Goal: Task Accomplishment & Management: Complete application form

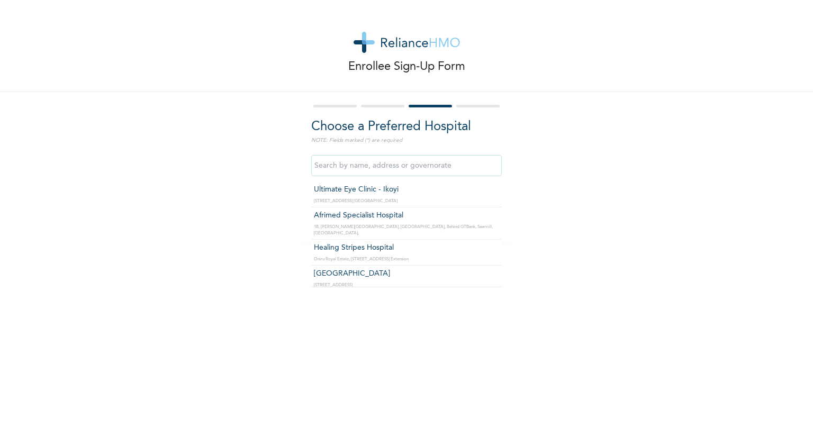
click at [436, 167] on input "text" at bounding box center [406, 165] width 191 height 21
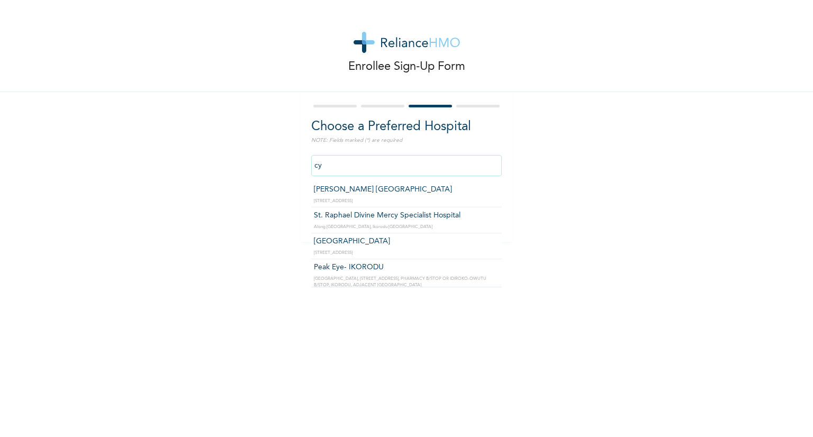
type input "c"
type input "Crystal Specialist Hospital"
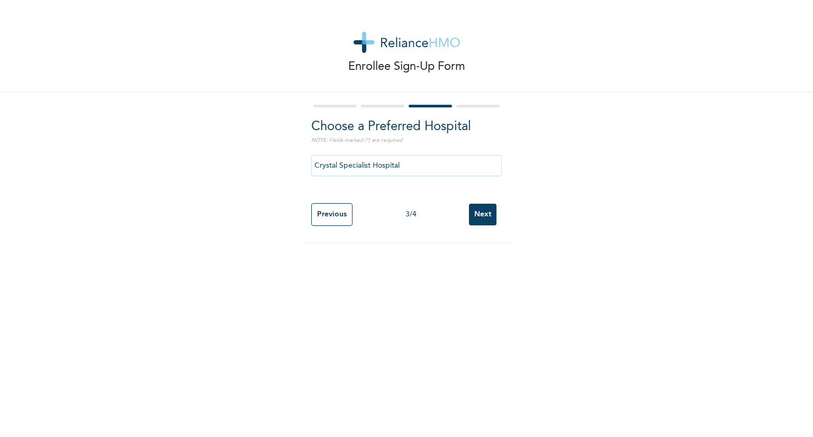
click at [472, 212] on input "Next" at bounding box center [483, 215] width 28 height 22
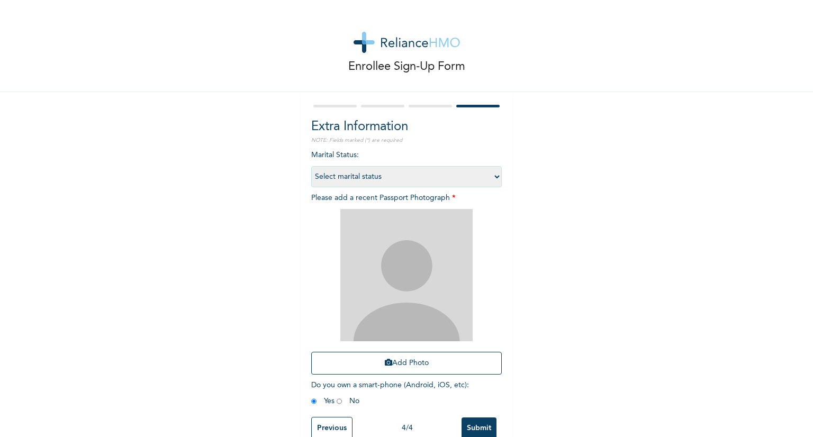
scroll to position [26, 0]
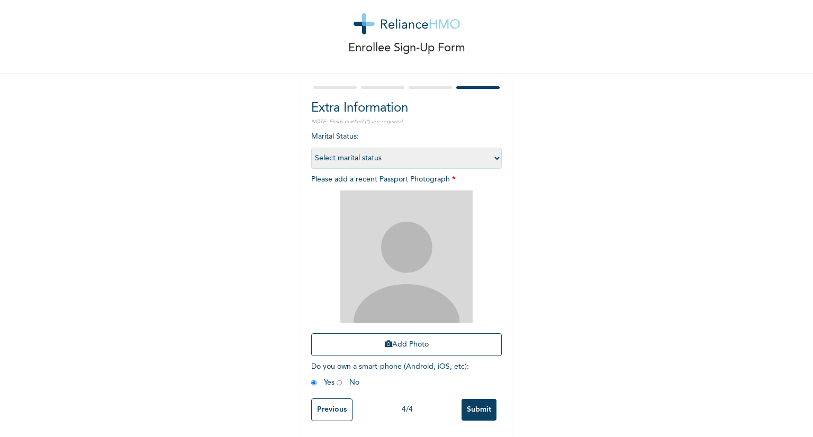
click at [328, 399] on input "Previous" at bounding box center [331, 410] width 41 height 23
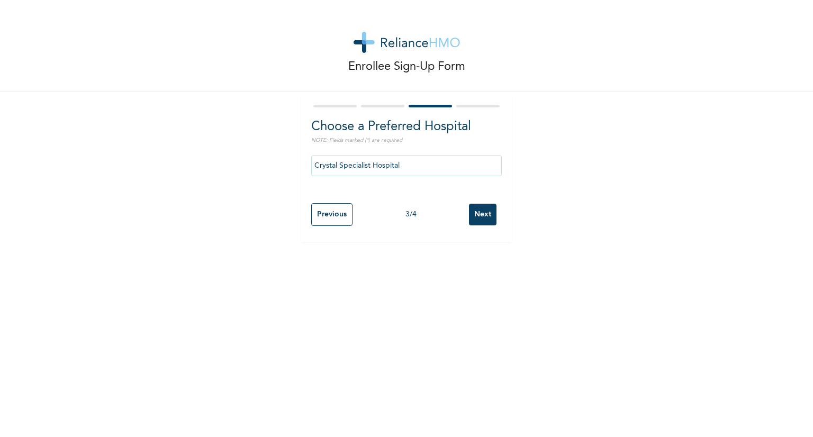
scroll to position [0, 0]
click at [438, 168] on input "Crystal Specialist Hospital" at bounding box center [406, 165] width 191 height 21
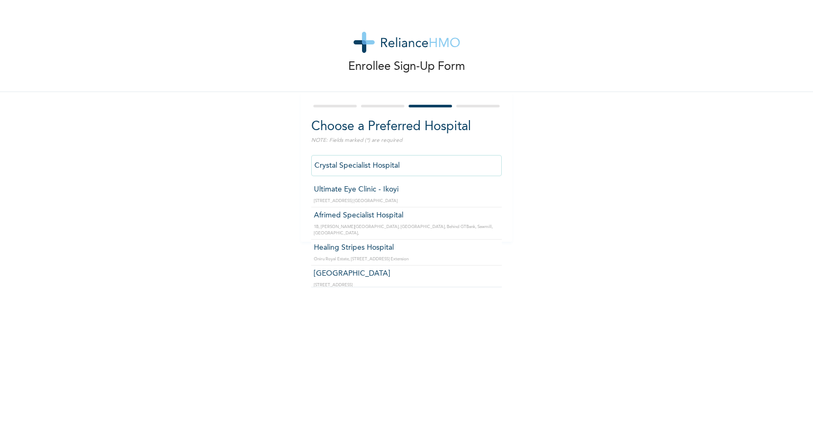
click at [438, 168] on input "Crystal Specialist Hospital" at bounding box center [406, 165] width 191 height 21
type input "Mercy Stripes Specialist Hospital"
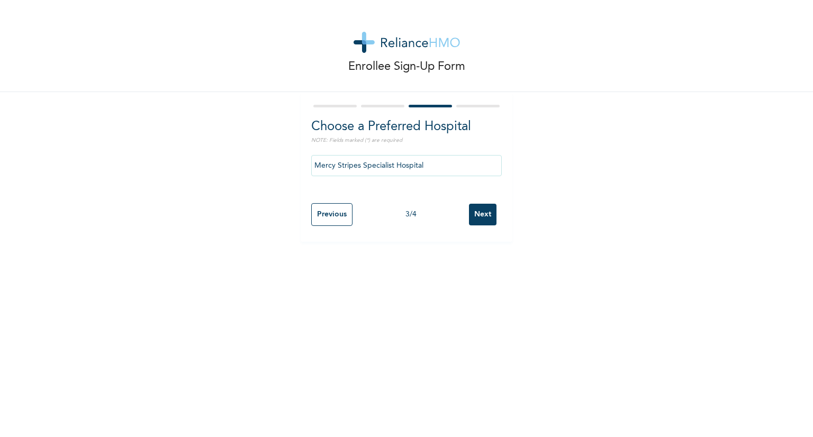
click at [481, 218] on input "Next" at bounding box center [483, 215] width 28 height 22
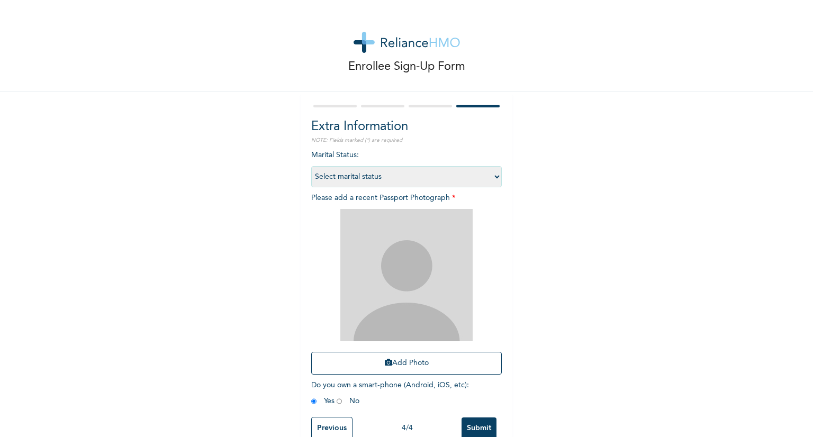
scroll to position [26, 0]
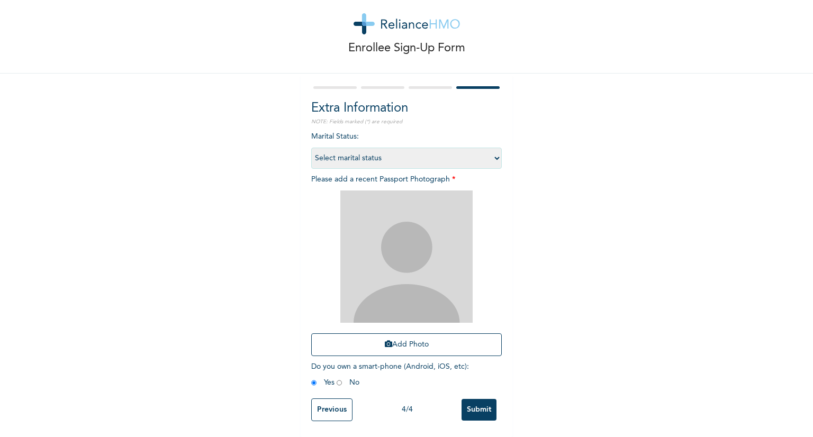
click at [326, 400] on input "Previous" at bounding box center [331, 410] width 41 height 23
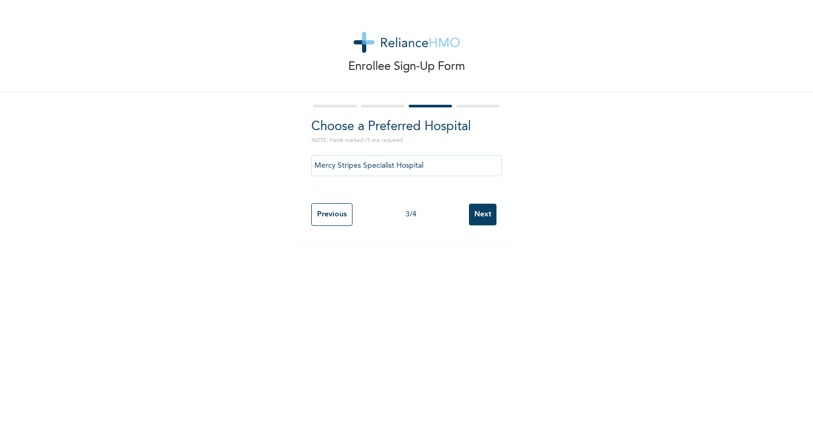
scroll to position [0, 0]
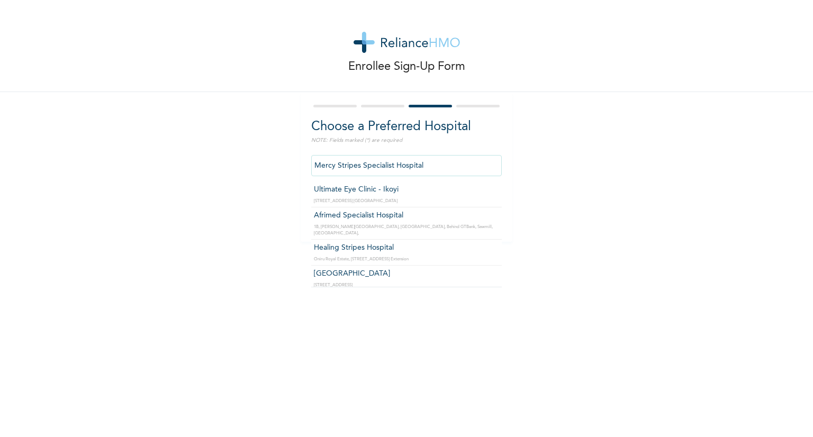
click at [440, 166] on input "Mercy Stripes Specialist Hospital" at bounding box center [406, 165] width 191 height 21
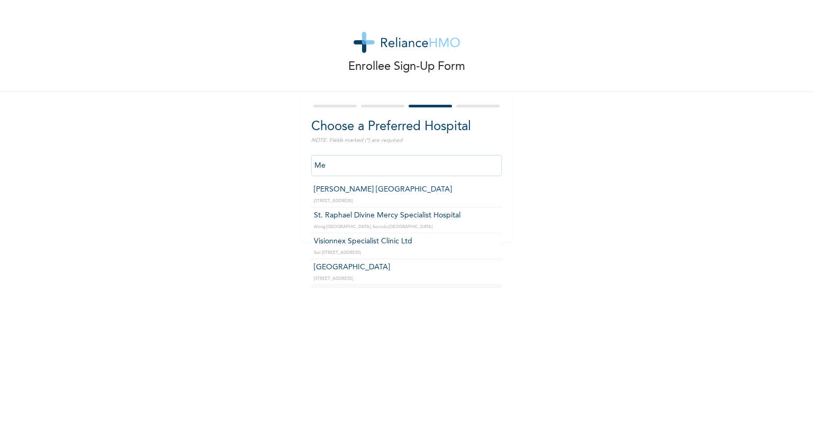
type input "M"
type input "Mercy Stripes Specialist Hospital"
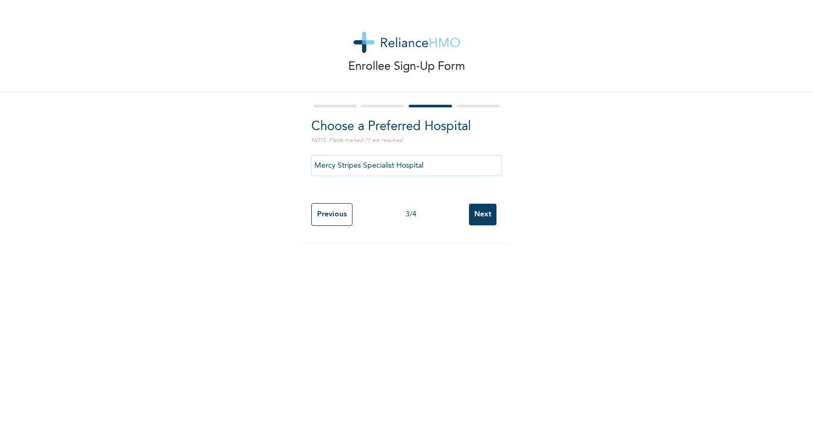
click at [481, 215] on input "Next" at bounding box center [483, 215] width 28 height 22
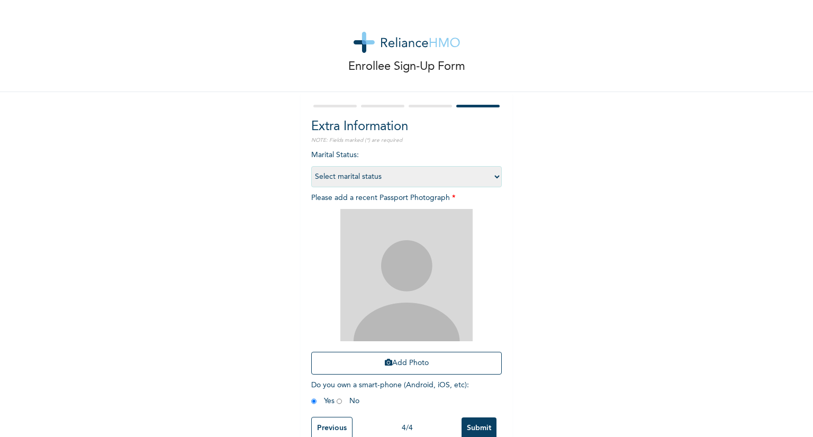
scroll to position [26, 0]
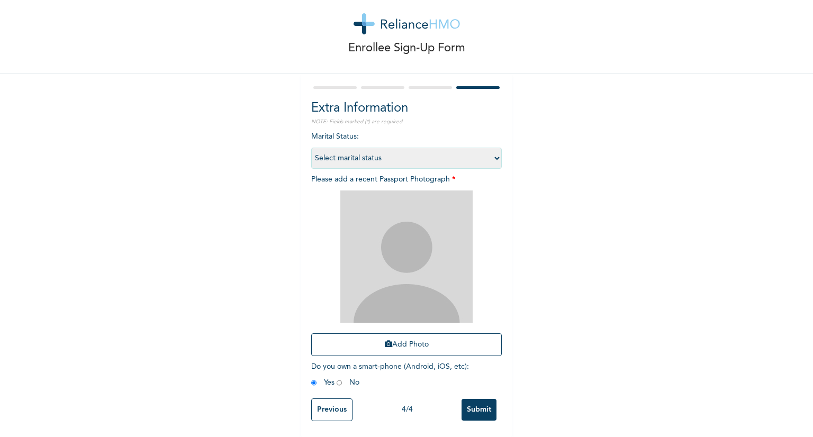
click at [408, 153] on select "Select marital status [DEMOGRAPHIC_DATA] Married [DEMOGRAPHIC_DATA] Widow/[DEMO…" at bounding box center [406, 158] width 191 height 21
select select "1"
click at [311, 148] on select "Select marital status [DEMOGRAPHIC_DATA] Married [DEMOGRAPHIC_DATA] Widow/[DEMO…" at bounding box center [406, 158] width 191 height 21
click at [417, 339] on button "Add Photo" at bounding box center [406, 344] width 191 height 23
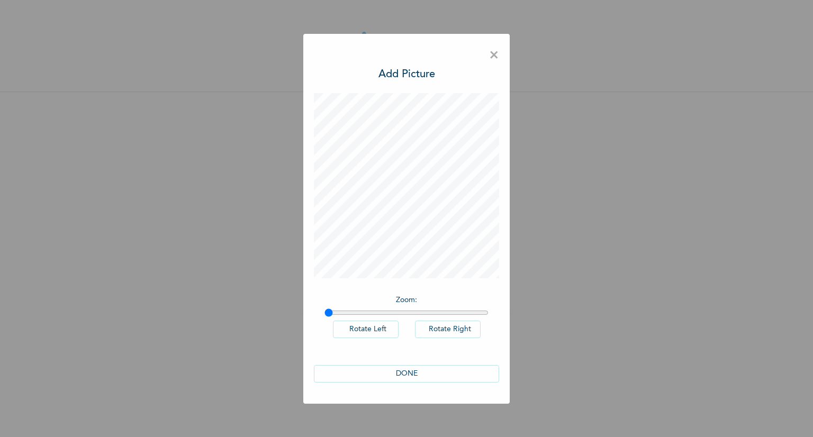
scroll to position [0, 0]
click at [415, 376] on button "DONE" at bounding box center [406, 373] width 185 height 17
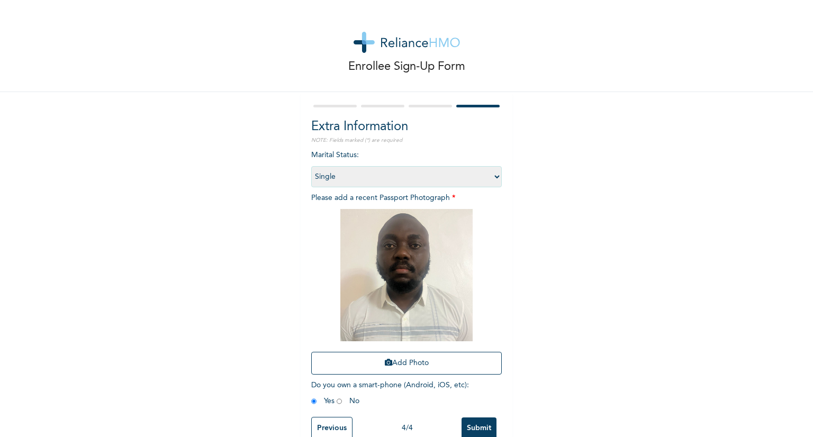
scroll to position [26, 0]
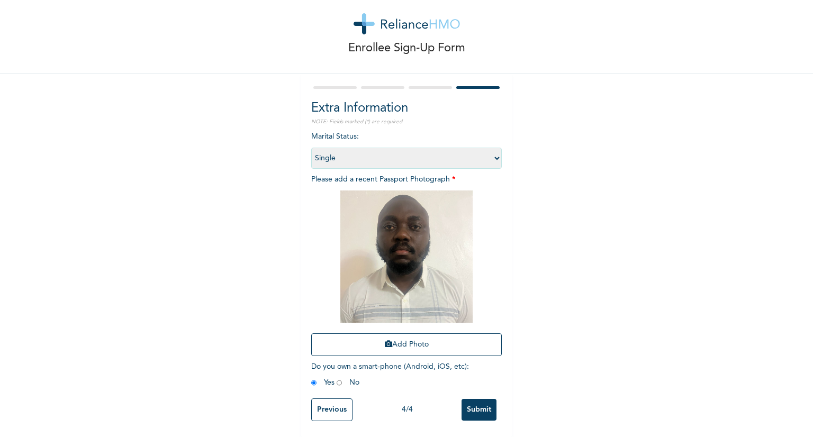
click at [474, 402] on input "Submit" at bounding box center [479, 410] width 35 height 22
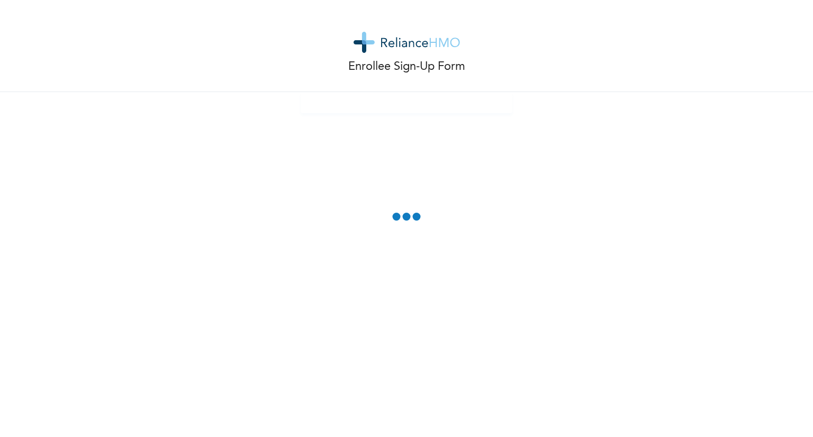
scroll to position [0, 0]
